Goal: Find specific page/section: Find specific page/section

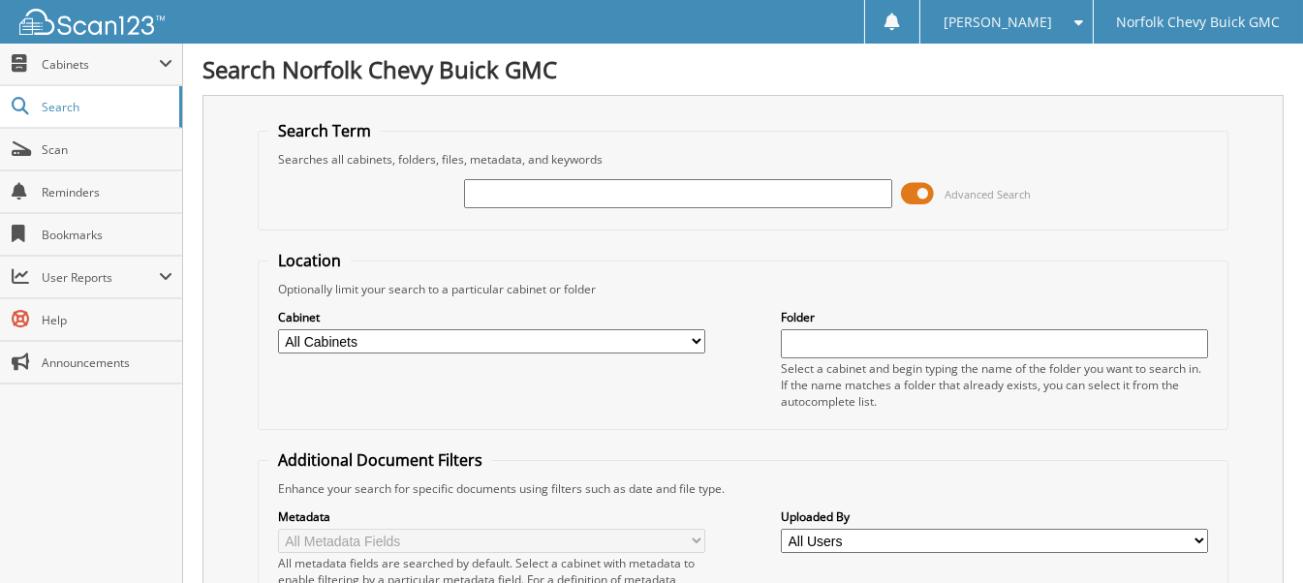
click at [544, 183] on input "text" at bounding box center [677, 193] width 427 height 29
type input "0162b"
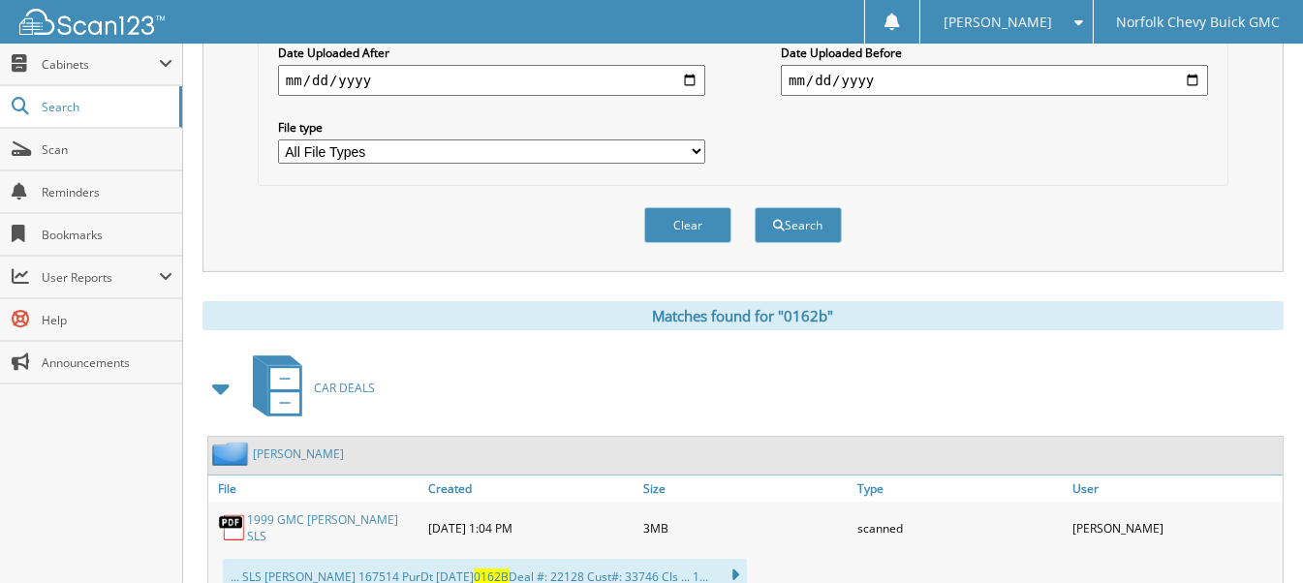
scroll to position [678, 0]
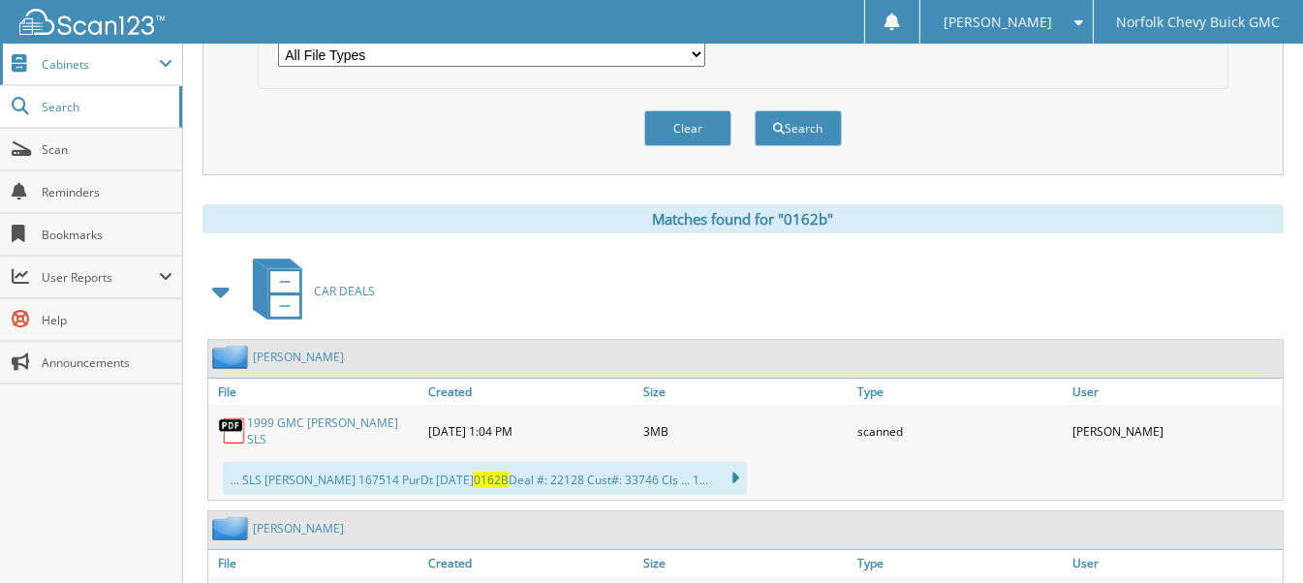
click at [78, 79] on span "Cabinets" at bounding box center [91, 65] width 182 height 42
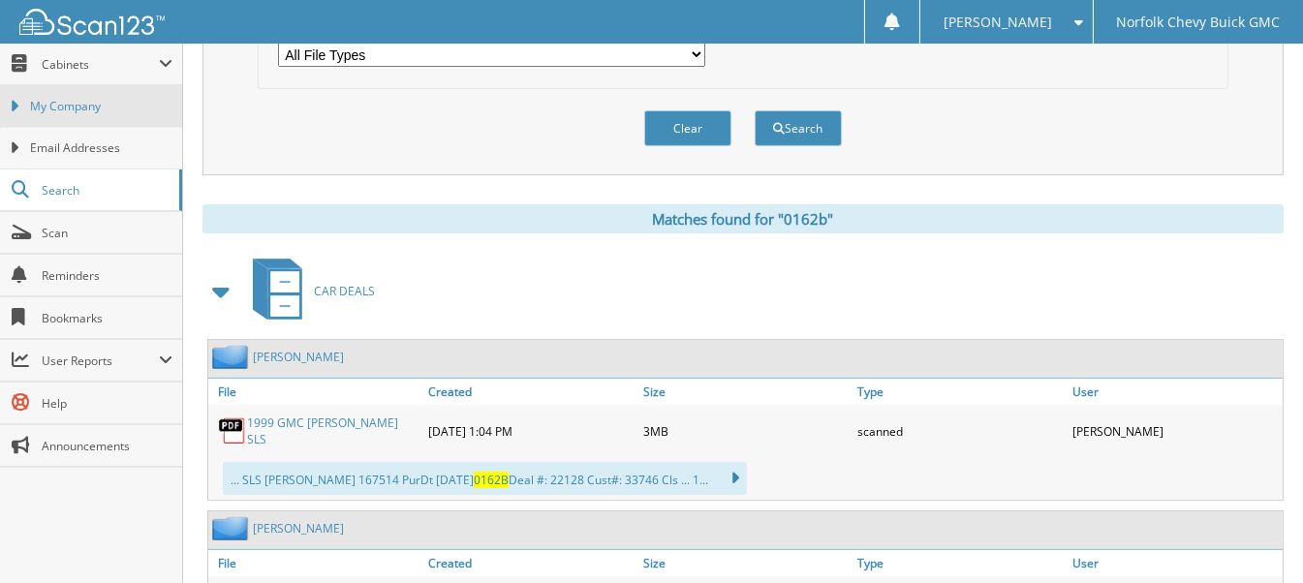
click at [23, 110] on link "My Company" at bounding box center [91, 106] width 182 height 42
